Goal: Information Seeking & Learning: Learn about a topic

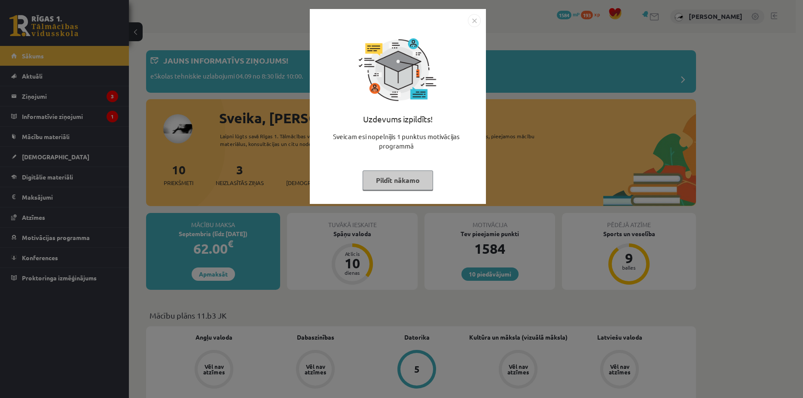
click at [397, 183] on button "Pildīt nākamo" at bounding box center [397, 180] width 70 height 20
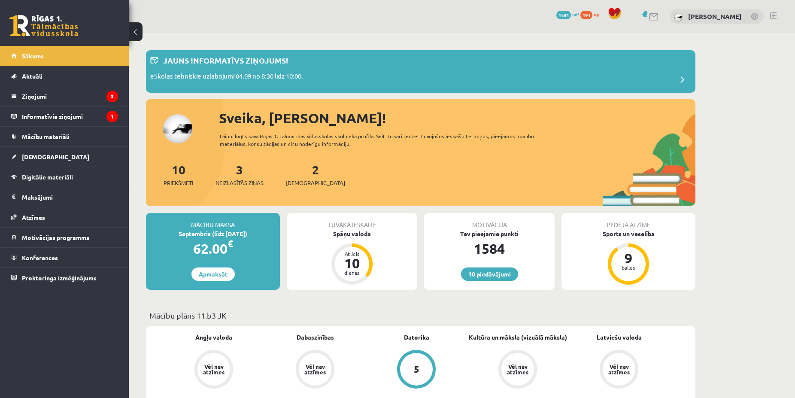
click at [306, 178] on div "2 Ieskaites" at bounding box center [315, 174] width 59 height 27
click at [303, 173] on link "2 Ieskaites" at bounding box center [315, 174] width 59 height 25
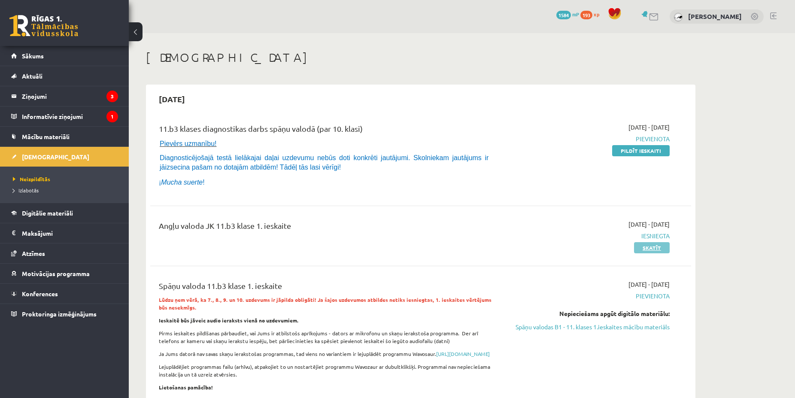
click at [655, 250] on link "Skatīt" at bounding box center [652, 247] width 36 height 11
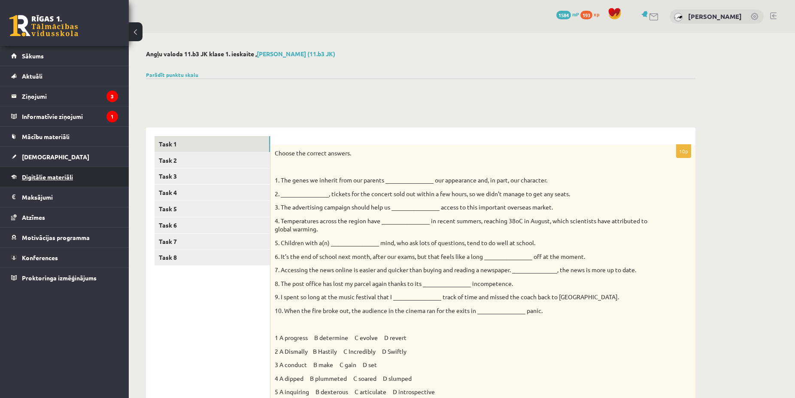
click at [57, 181] on link "Digitālie materiāli" at bounding box center [64, 177] width 107 height 20
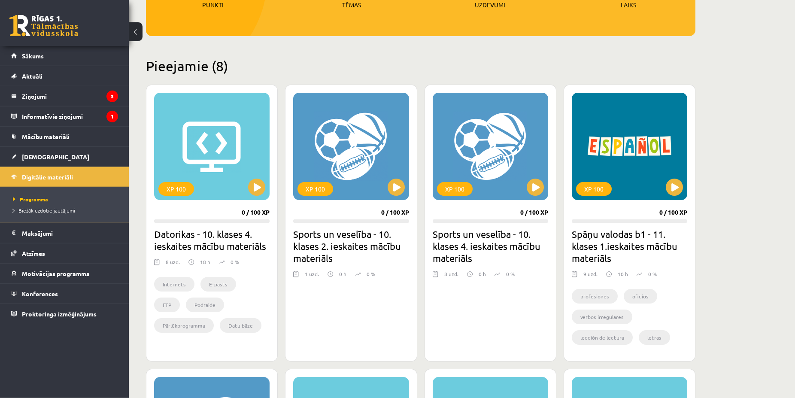
scroll to position [175, 0]
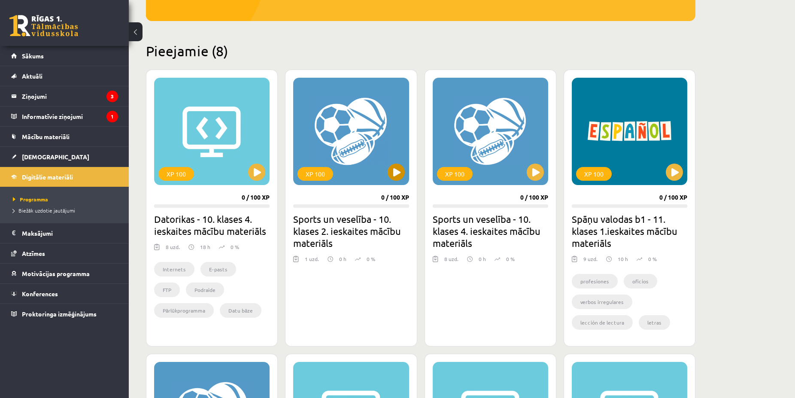
click at [403, 180] on div "XP 100" at bounding box center [351, 131] width 116 height 107
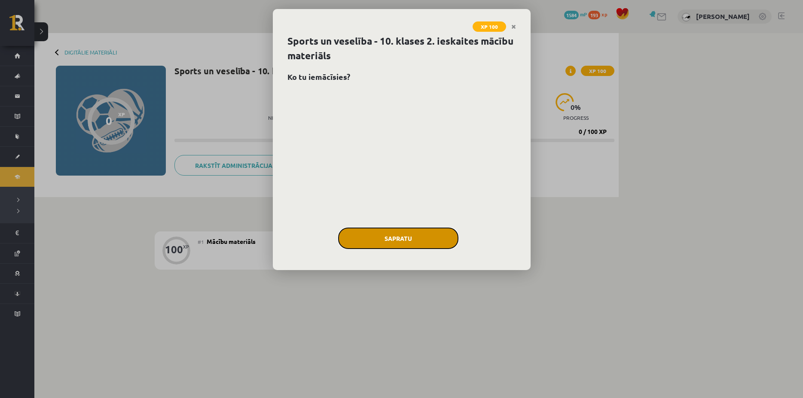
click at [408, 238] on button "Sapratu" at bounding box center [398, 238] width 120 height 21
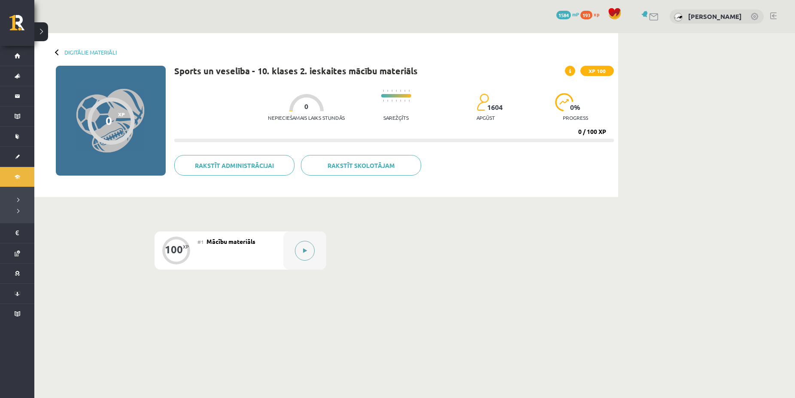
click at [304, 252] on icon at bounding box center [305, 250] width 4 height 5
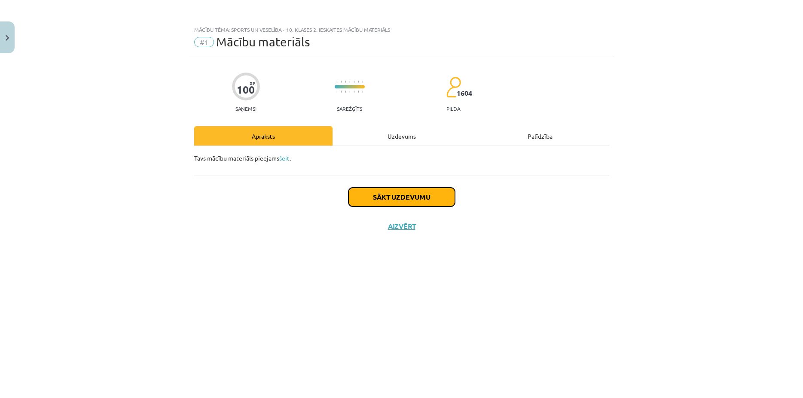
click at [386, 192] on button "Sākt uzdevumu" at bounding box center [401, 197] width 106 height 19
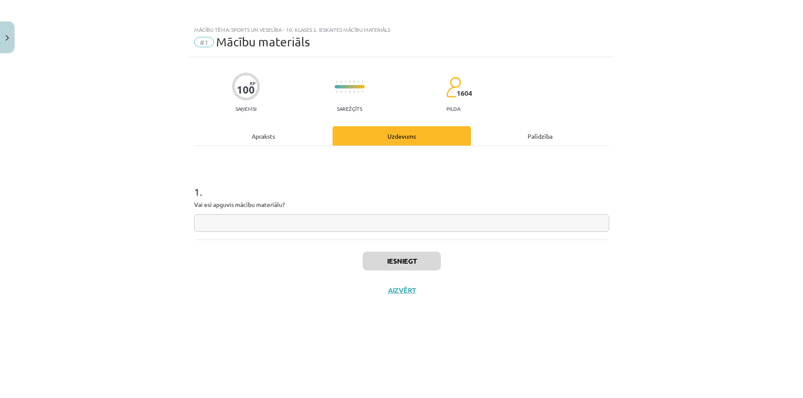
click at [364, 234] on div "1 . Vai esi apguvis mācību materiālu?" at bounding box center [401, 193] width 415 height 94
click at [362, 233] on div "1 . Vai esi apguvis mācību materiālu?" at bounding box center [401, 193] width 415 height 94
click at [362, 227] on input "text" at bounding box center [401, 223] width 415 height 18
type input "***"
click at [409, 260] on button "Iesniegt" at bounding box center [401, 261] width 78 height 19
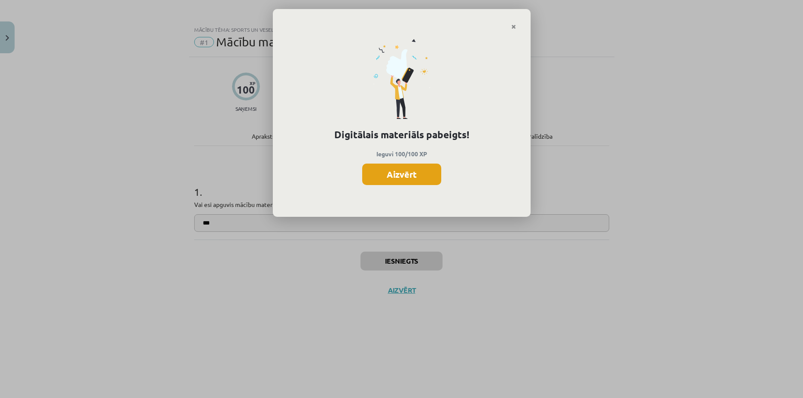
click at [404, 178] on button "Aizvērt" at bounding box center [401, 174] width 79 height 21
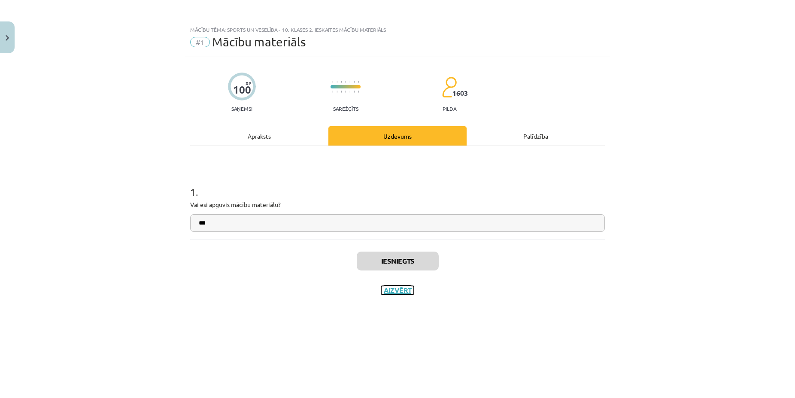
click at [394, 292] on button "Aizvērt" at bounding box center [397, 290] width 33 height 9
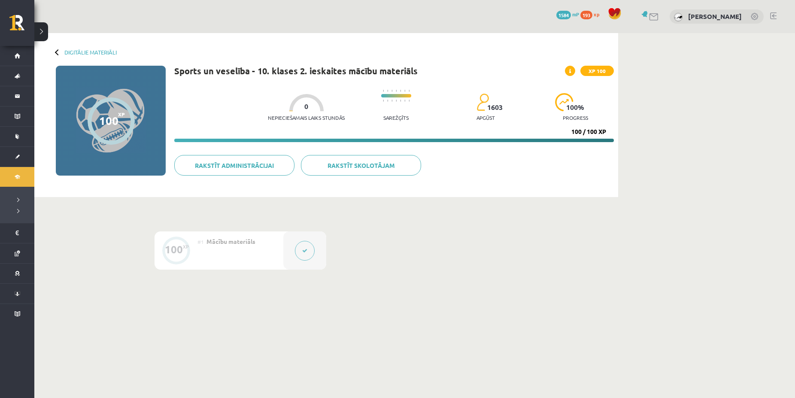
click at [57, 52] on div at bounding box center [58, 52] width 6 height 6
click at [71, 51] on link "Digitālie materiāli" at bounding box center [90, 52] width 52 height 6
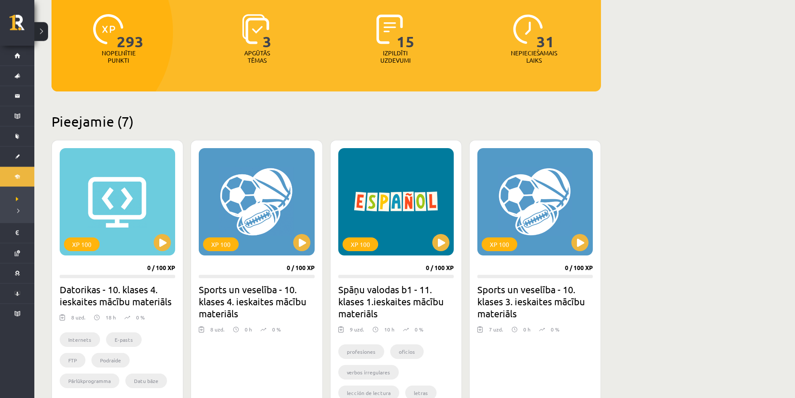
scroll to position [106, 0]
